Goal: Task Accomplishment & Management: Manage account settings

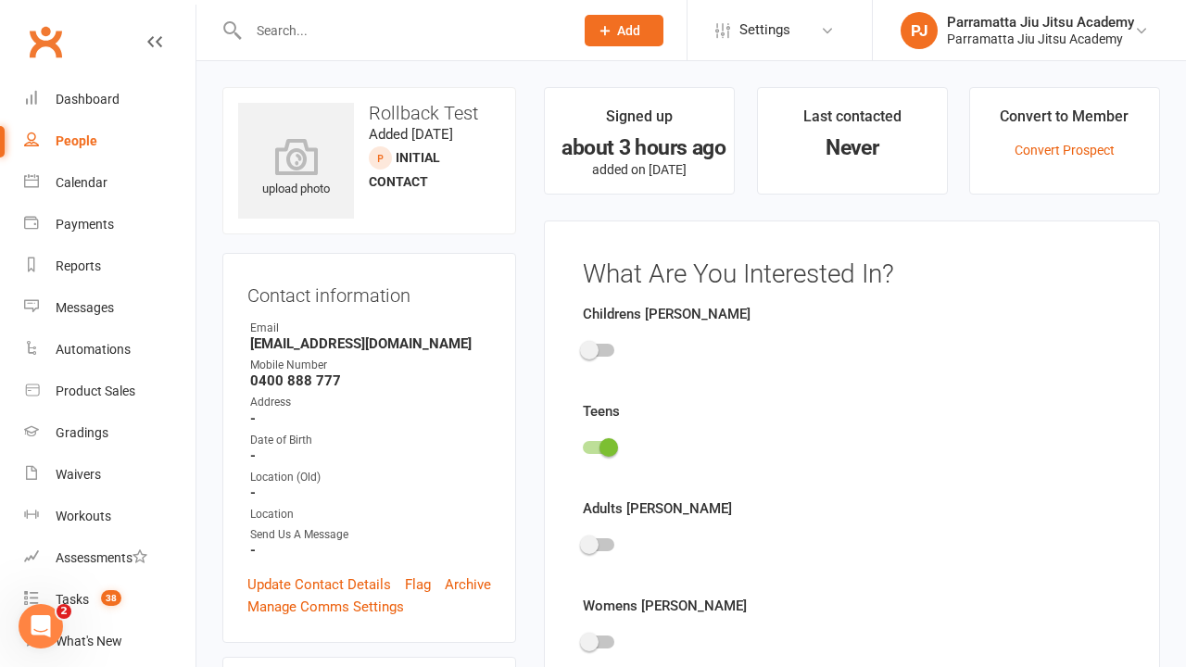
scroll to position [128, 0]
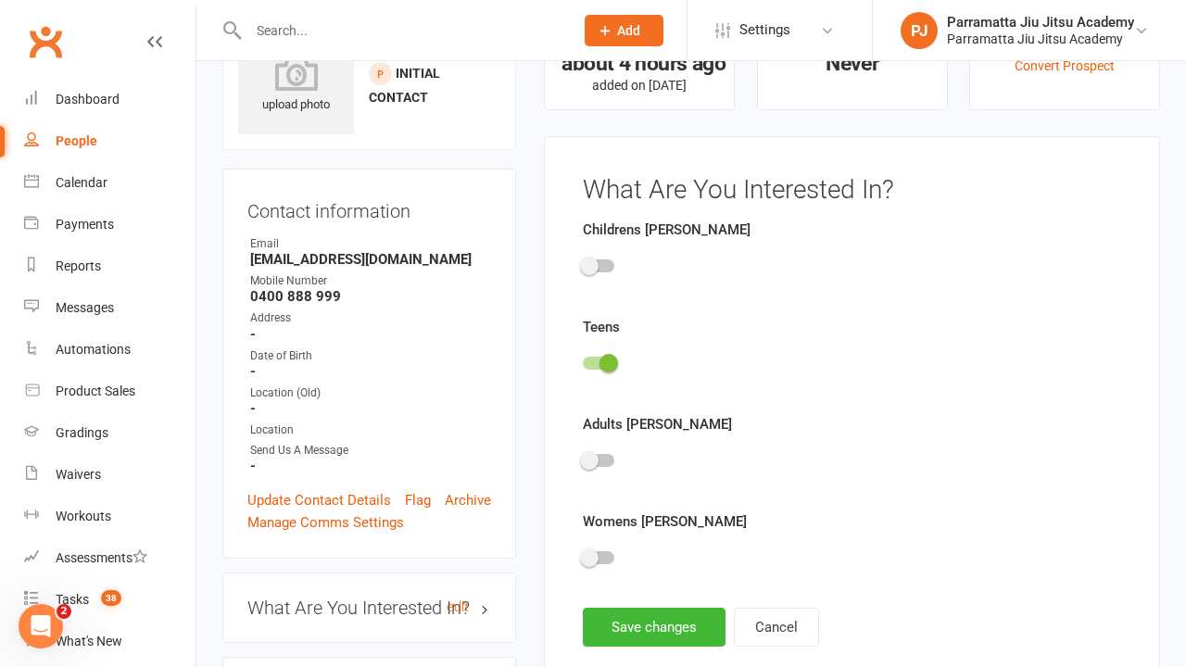
scroll to position [128, 0]
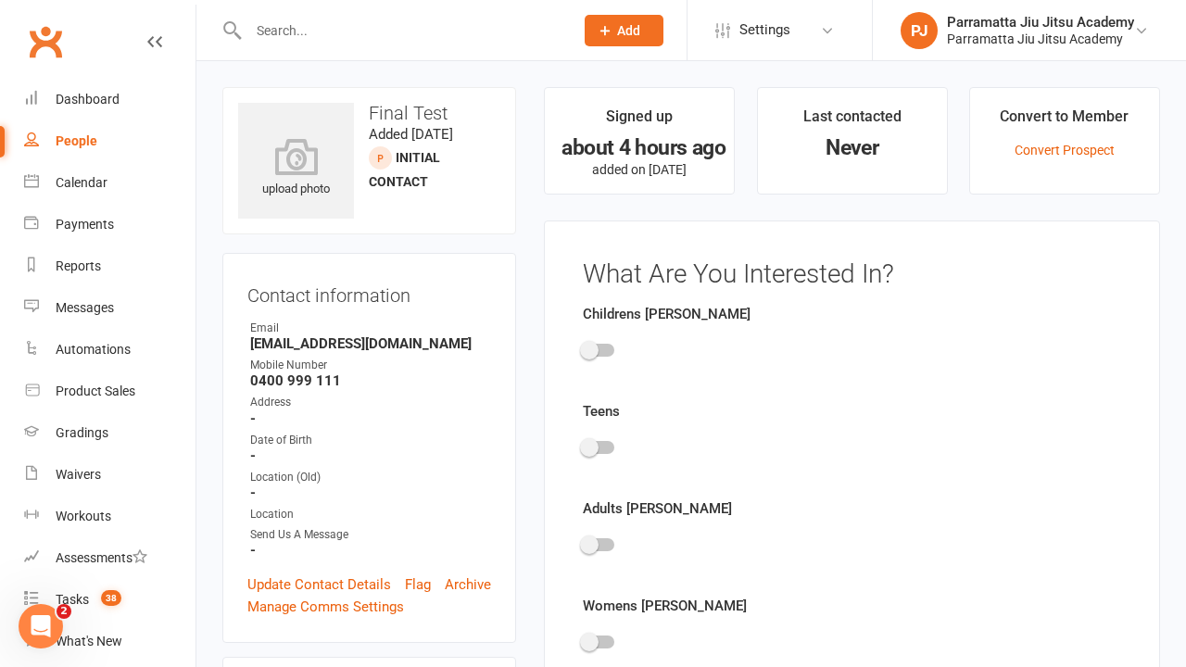
scroll to position [128, 0]
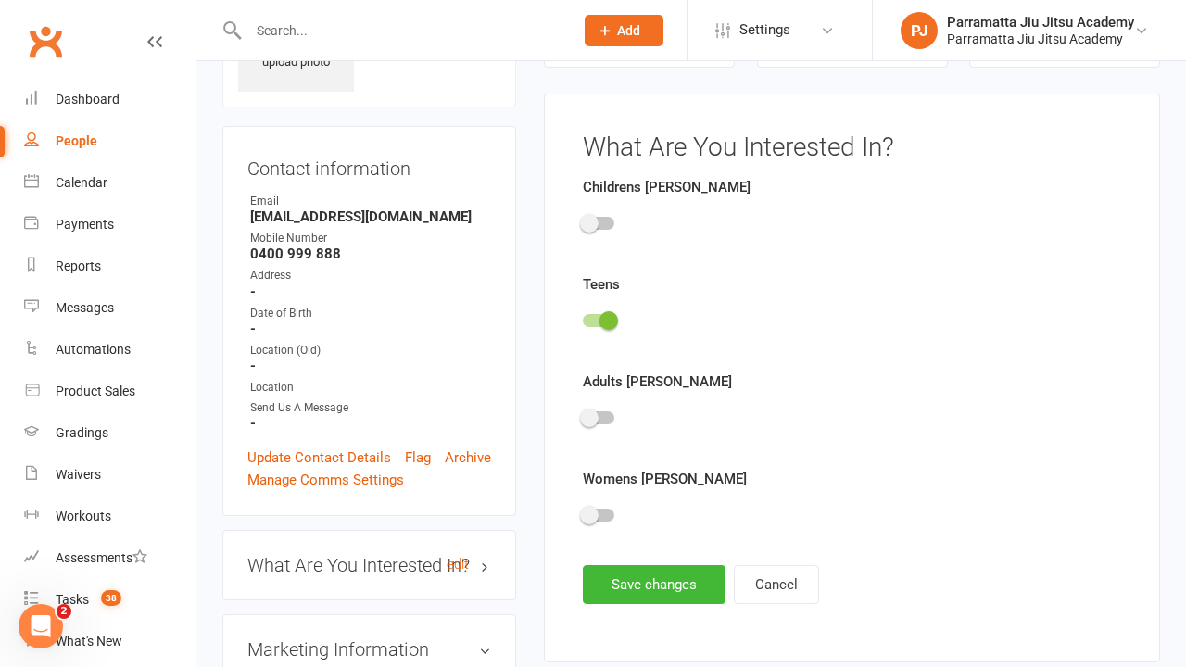
scroll to position [128, 0]
